Goal: Task Accomplishment & Management: Use online tool/utility

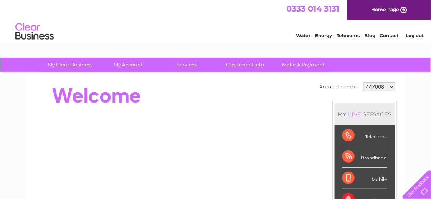
click at [387, 84] on select "447068 1102539 1145760" at bounding box center [379, 86] width 32 height 9
select select "1145760"
click at [363, 82] on select "447068 1102539 1145760" at bounding box center [379, 86] width 32 height 9
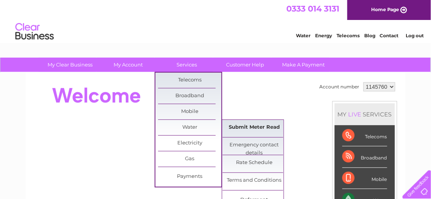
click at [254, 125] on link "Submit Meter Read" at bounding box center [253, 127] width 63 height 15
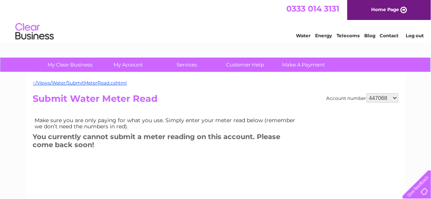
click at [385, 97] on select "447068 1102539 1145760" at bounding box center [382, 97] width 32 height 9
select select "1145760"
click at [367, 93] on select "447068 1102539 1145760" at bounding box center [382, 97] width 32 height 9
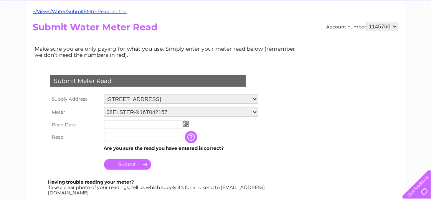
scroll to position [77, 0]
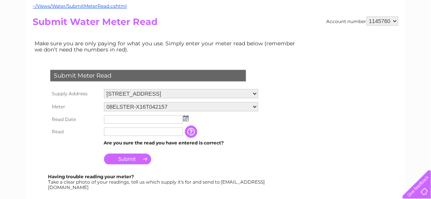
click at [187, 117] on img at bounding box center [186, 118] width 6 height 6
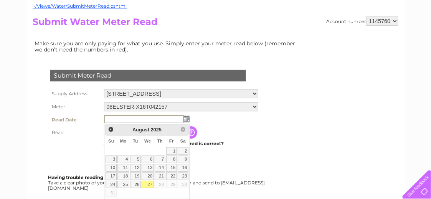
click at [150, 181] on link "27" at bounding box center [147, 185] width 12 height 8
type input "2025/08/27"
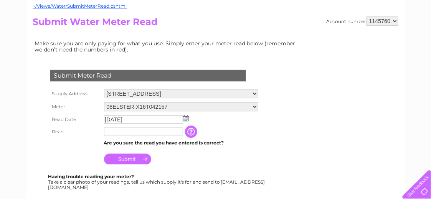
click at [132, 130] on input "text" at bounding box center [143, 131] width 79 height 8
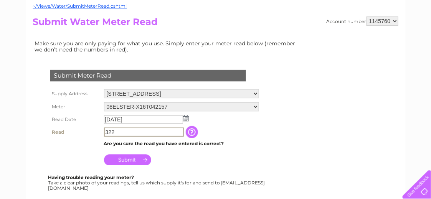
type input "322"
click at [138, 156] on input "Submit" at bounding box center [127, 159] width 47 height 11
